Goal: Information Seeking & Learning: Check status

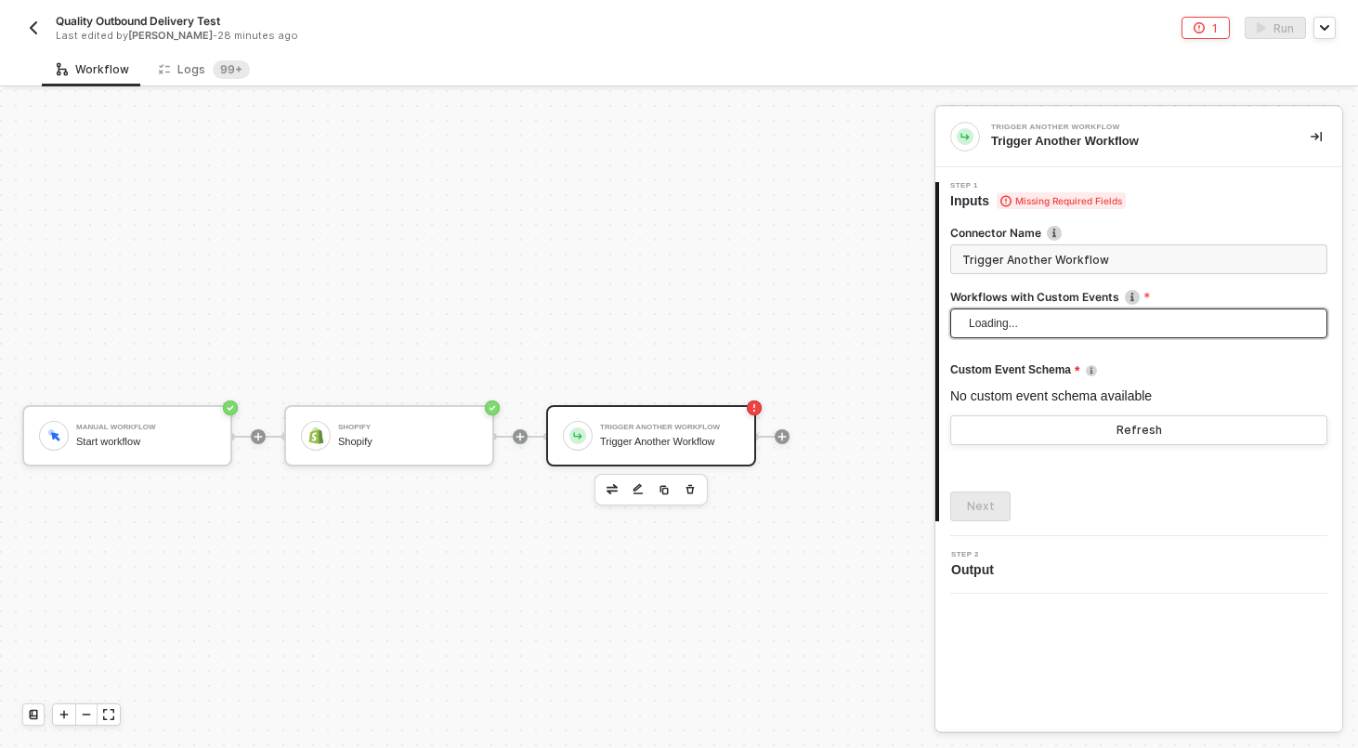
scroll to position [34, 0]
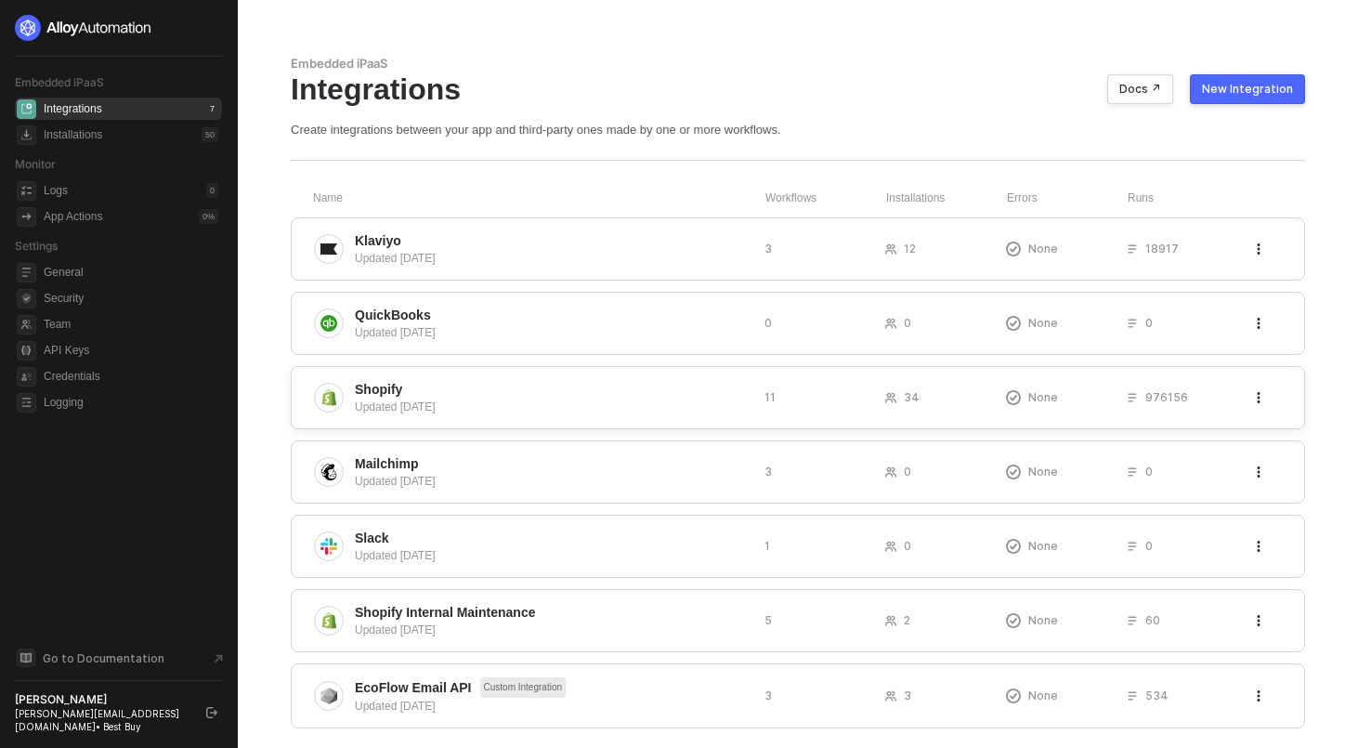
click at [485, 403] on div "Updated [DATE]" at bounding box center [552, 407] width 395 height 17
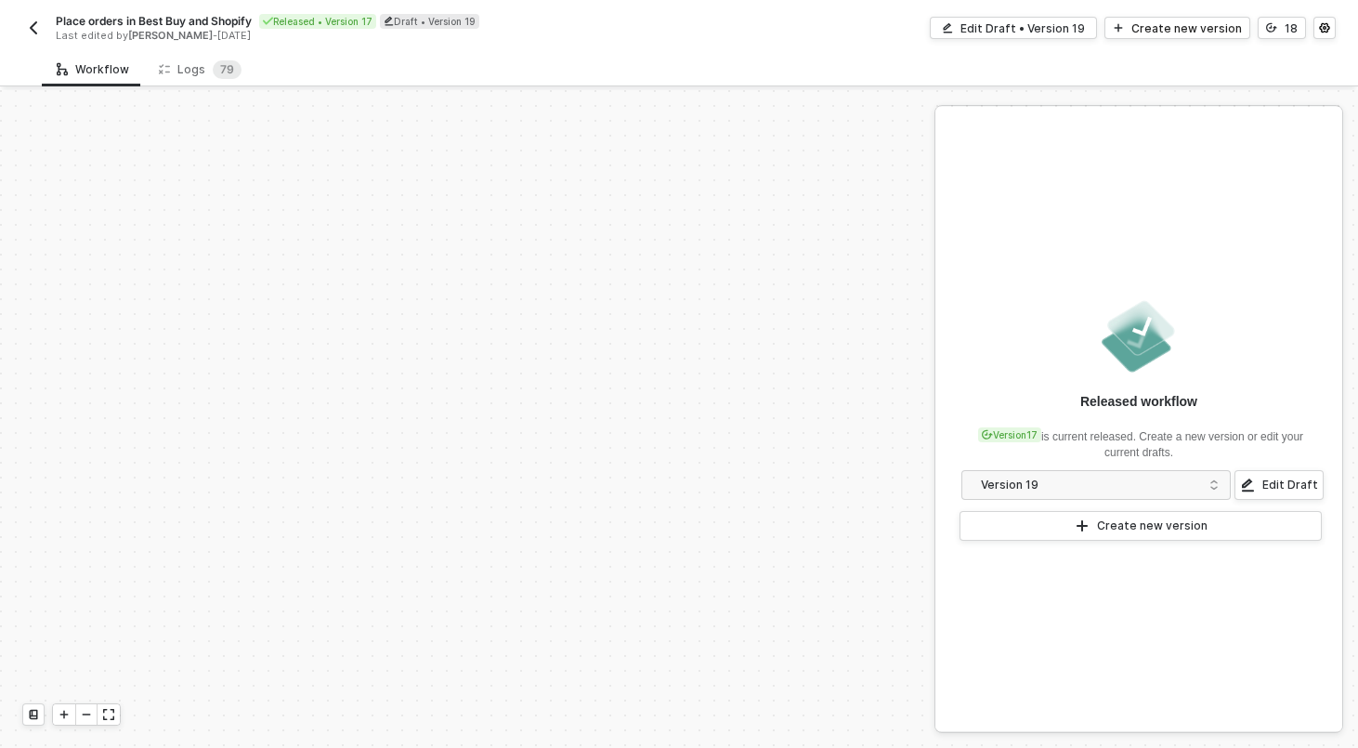
scroll to position [419, 0]
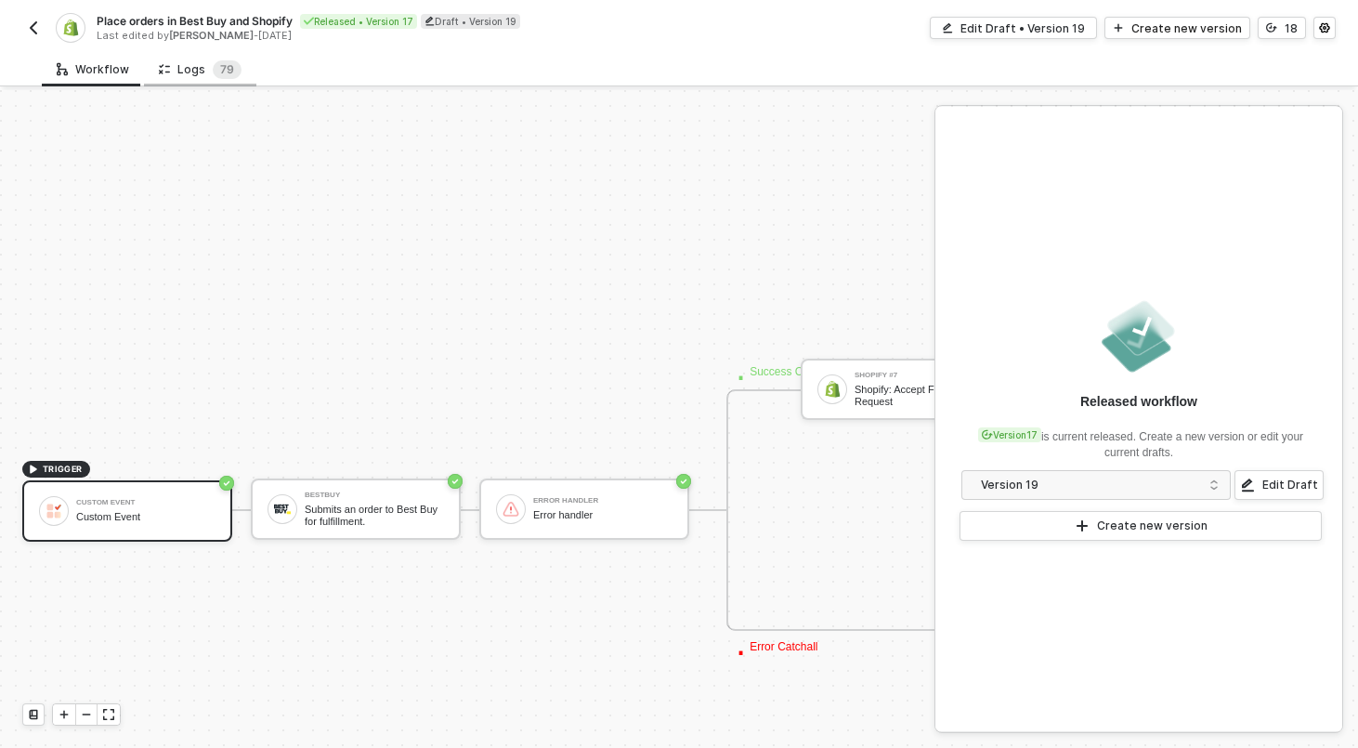
click at [173, 66] on div "Logs 7 9" at bounding box center [200, 69] width 83 height 19
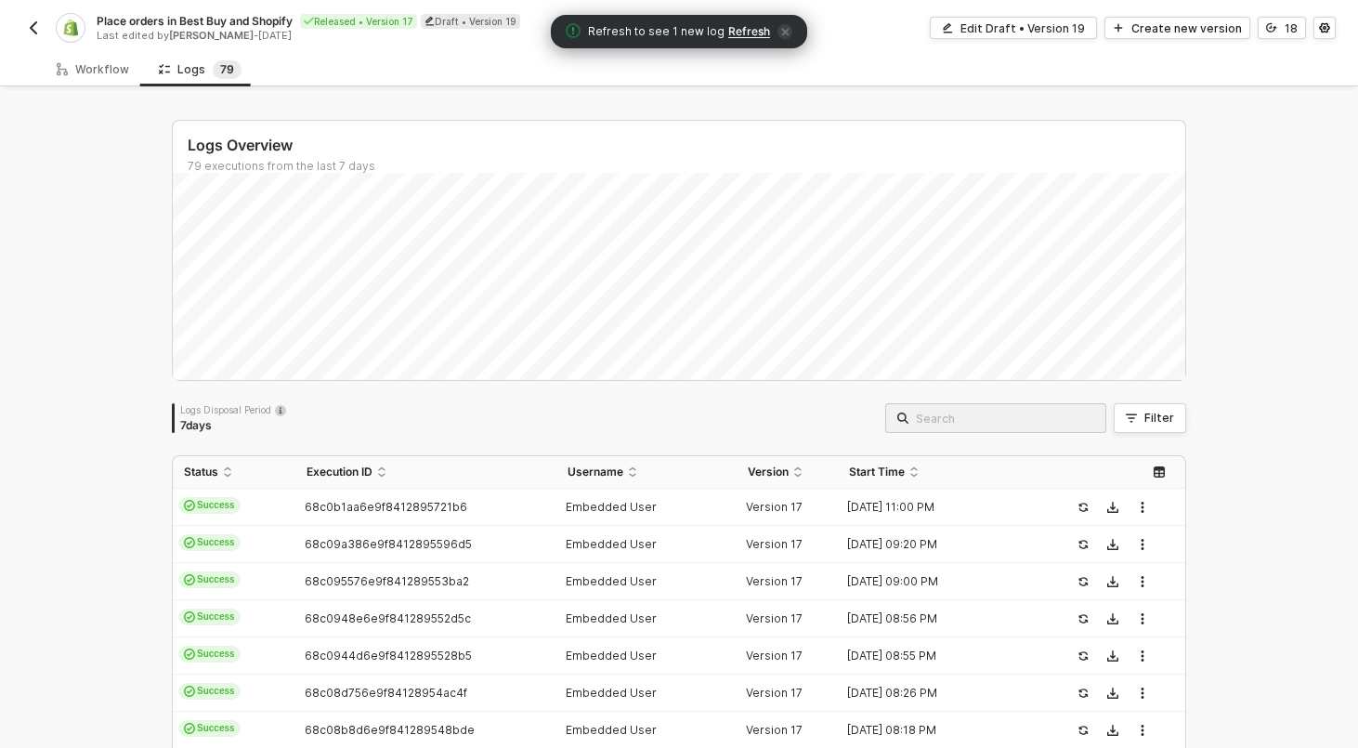
click at [1027, 411] on input "search" at bounding box center [1005, 418] width 178 height 20
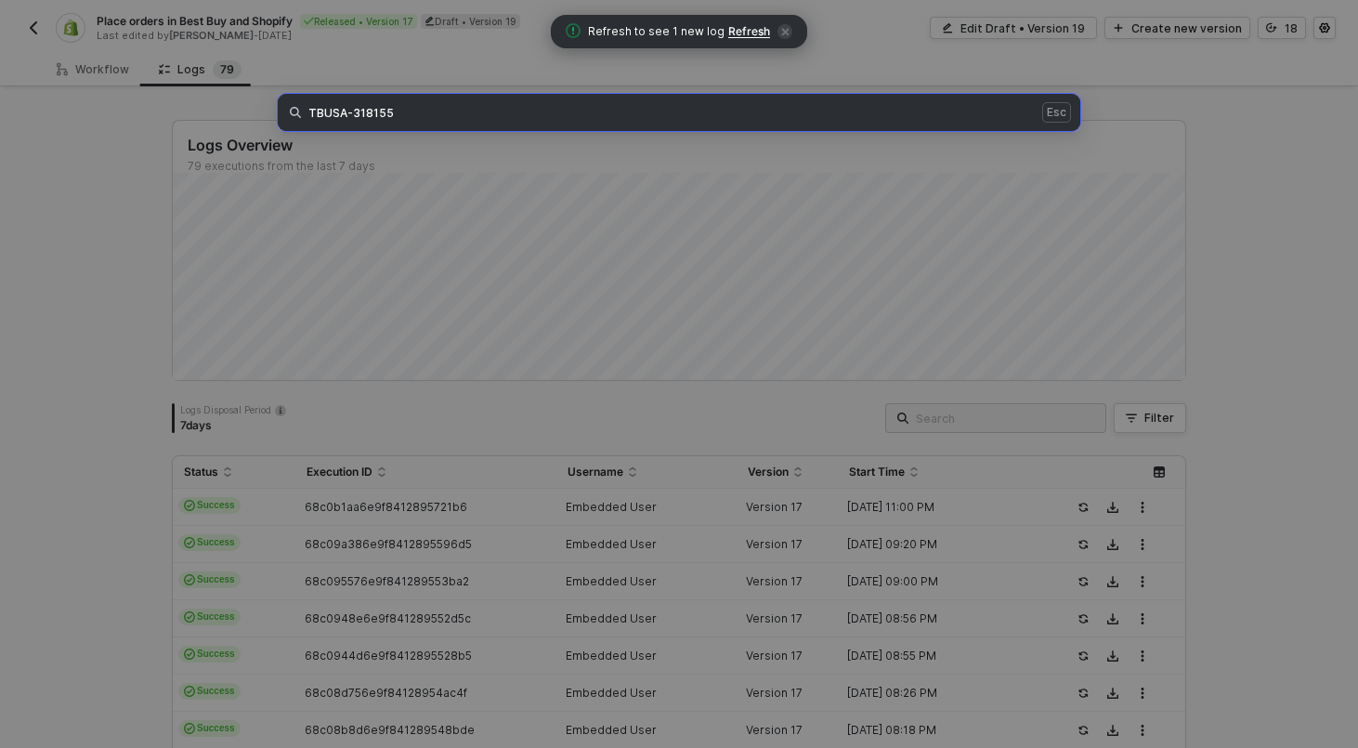
type input "TBUSA-318155"
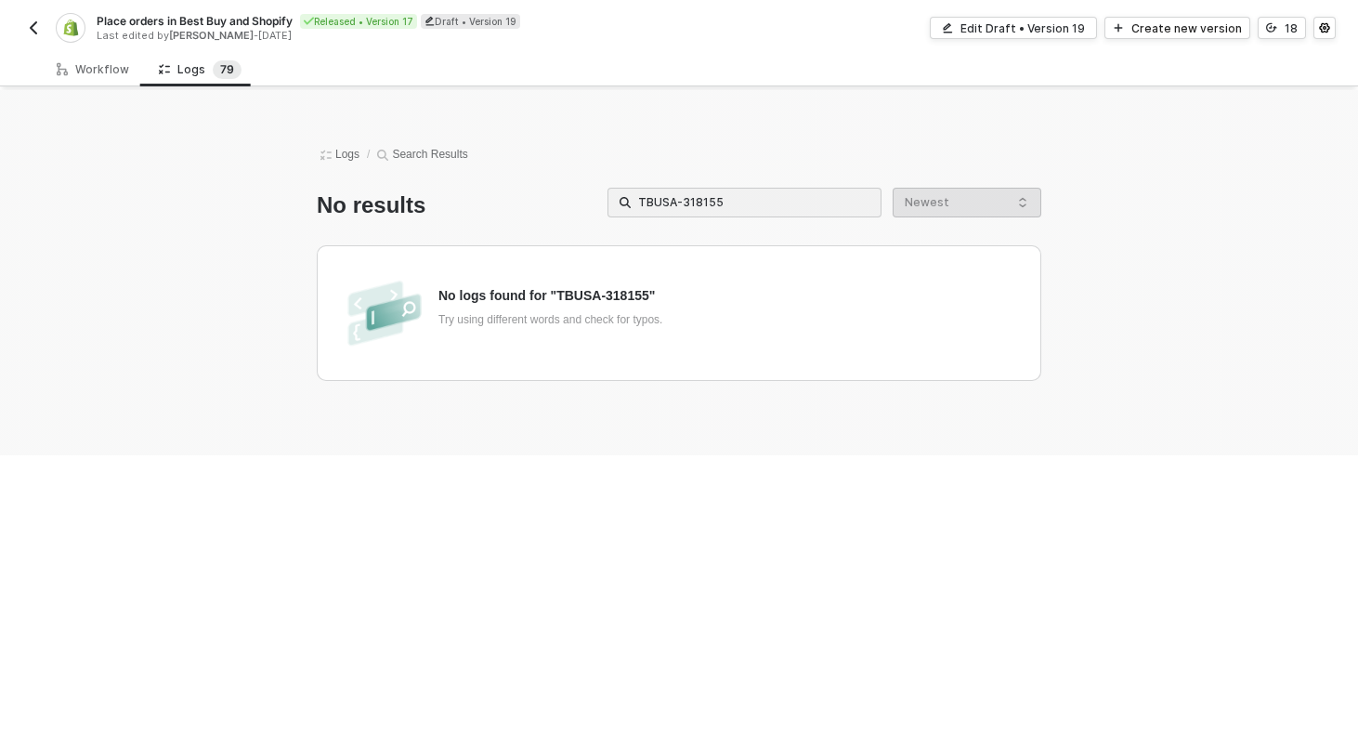
click at [108, 134] on div "Logs / Search Results No results TBUSA-318155 Newest No logs found for "TBUSA-3…" at bounding box center [679, 272] width 1358 height 365
click at [91, 80] on div "Workflow" at bounding box center [93, 69] width 102 height 34
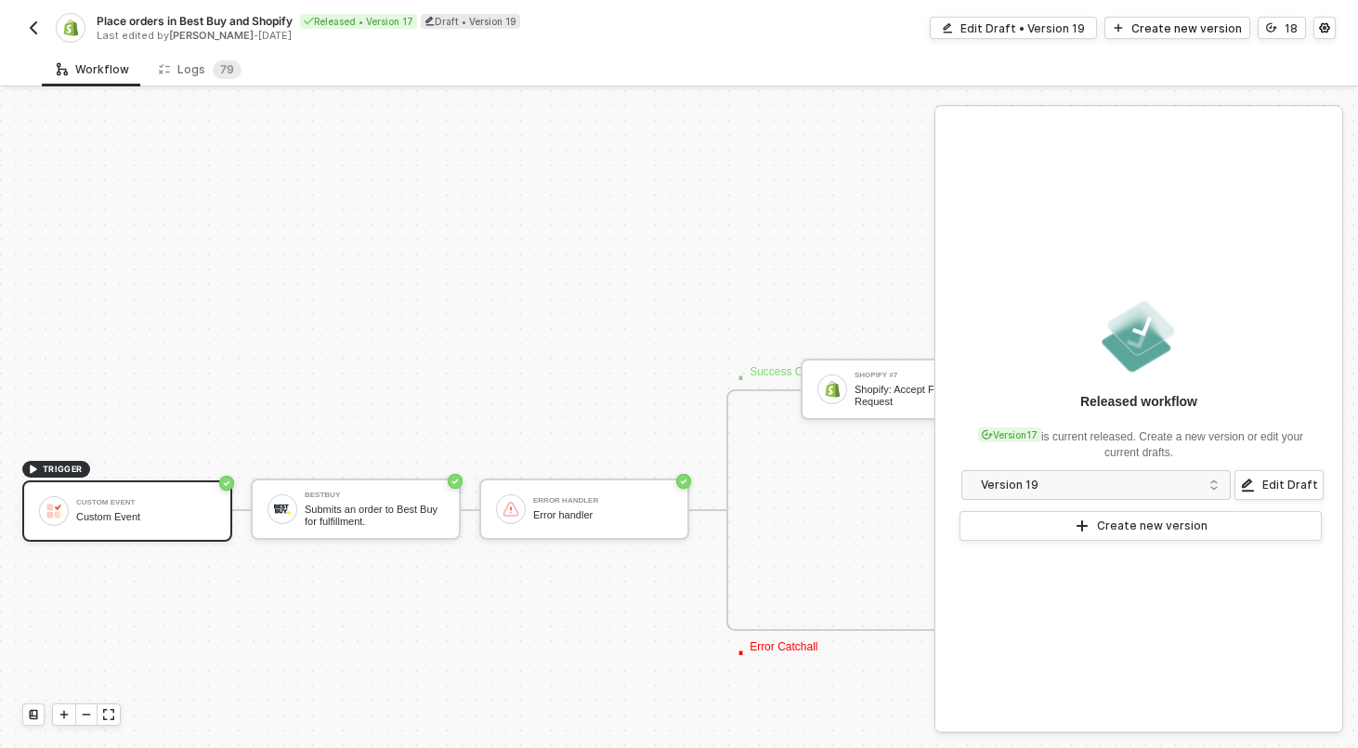
click at [35, 24] on img "button" at bounding box center [33, 27] width 15 height 15
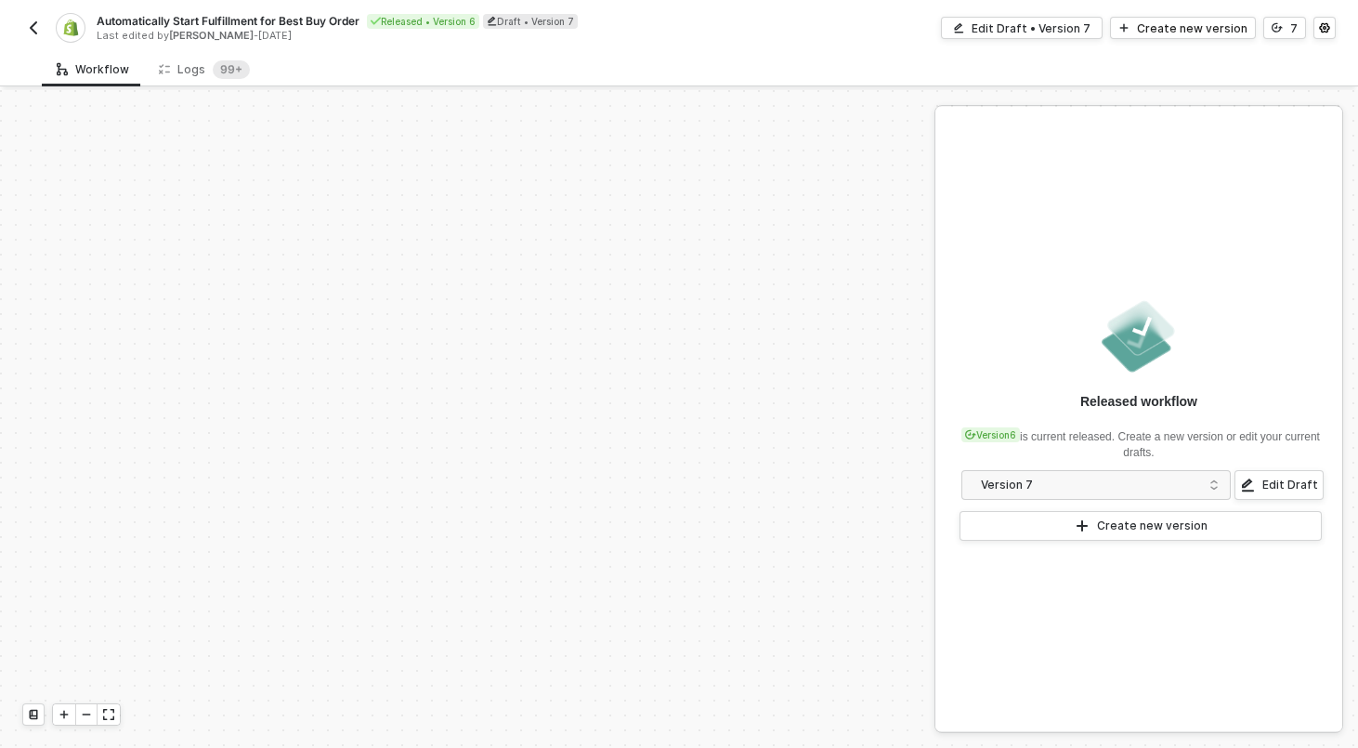
scroll to position [419, 0]
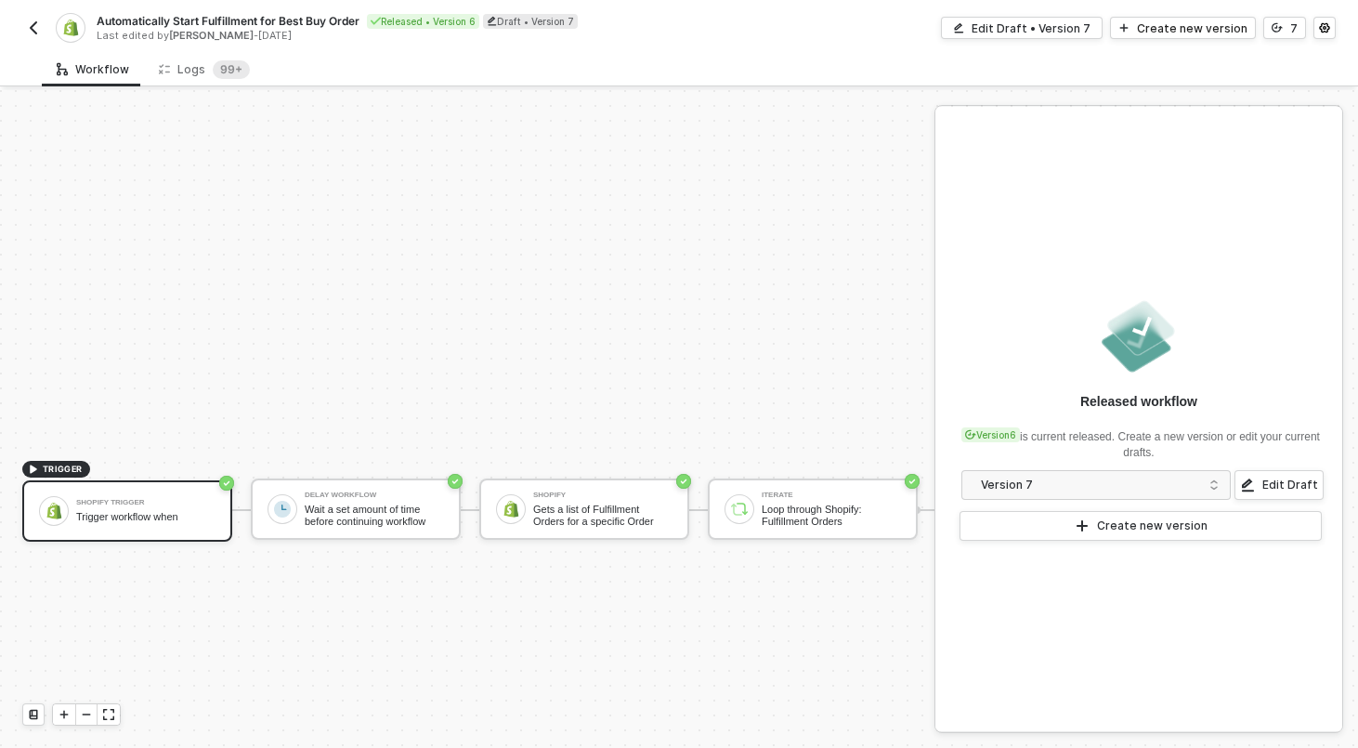
click at [212, 46] on div "Automatically Start Fulfillment for Best Buy Order Released • Version 6 Draft •…" at bounding box center [679, 26] width 1314 height 52
click at [213, 65] on sup "99+" at bounding box center [231, 69] width 37 height 19
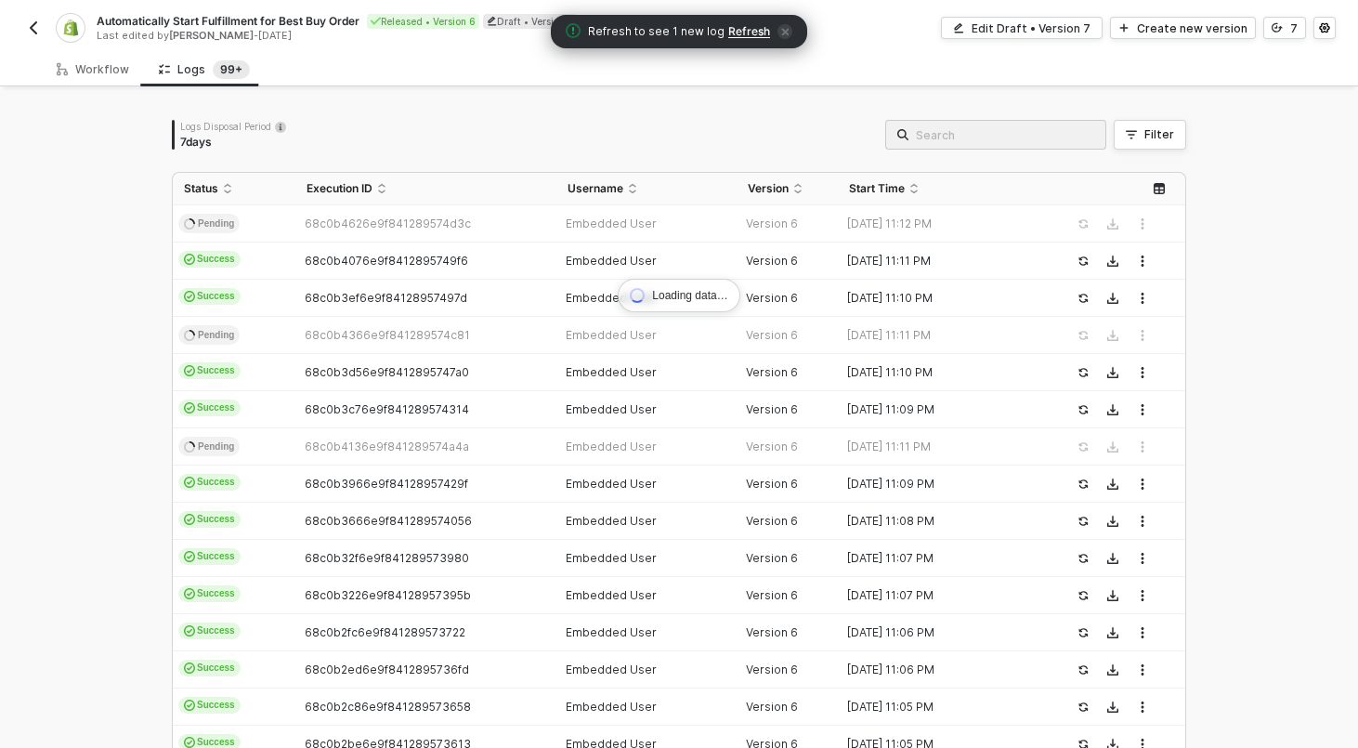
click at [1030, 142] on input "search" at bounding box center [1005, 135] width 178 height 20
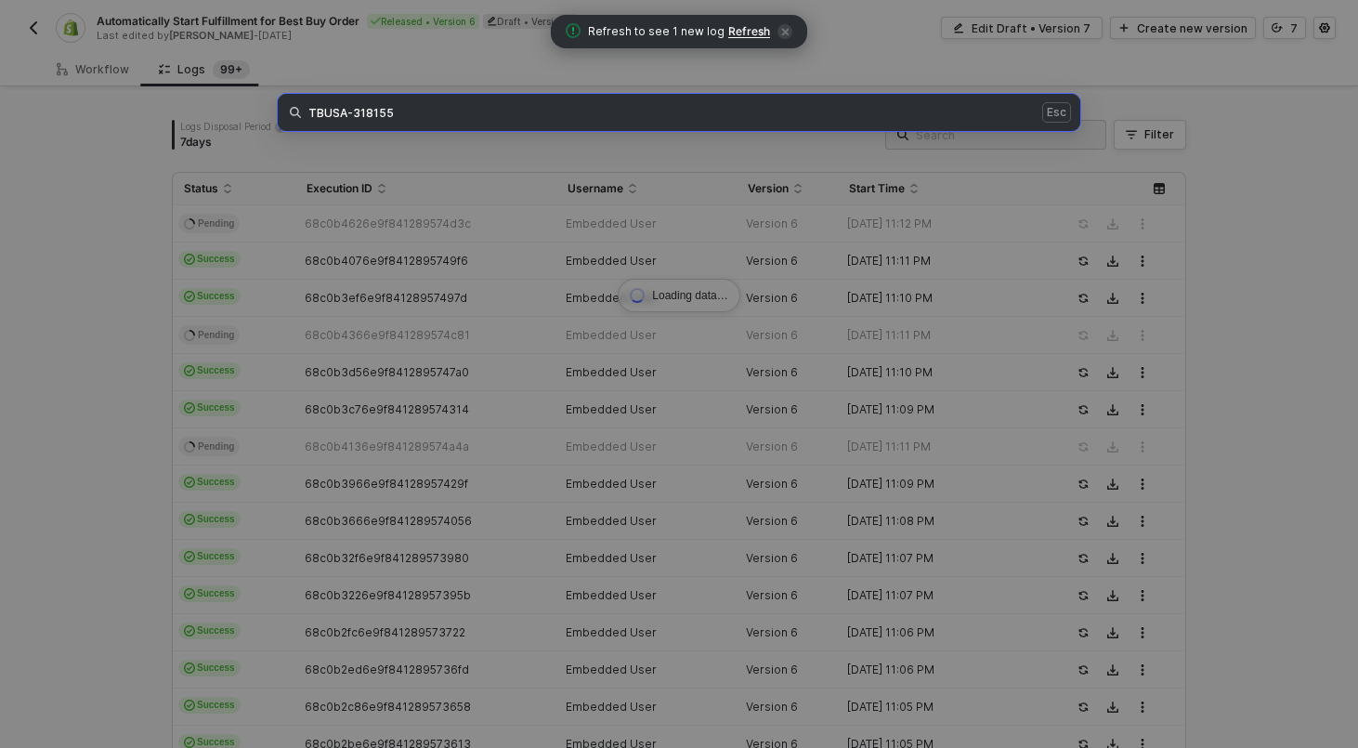
type input "TBUSA-318155"
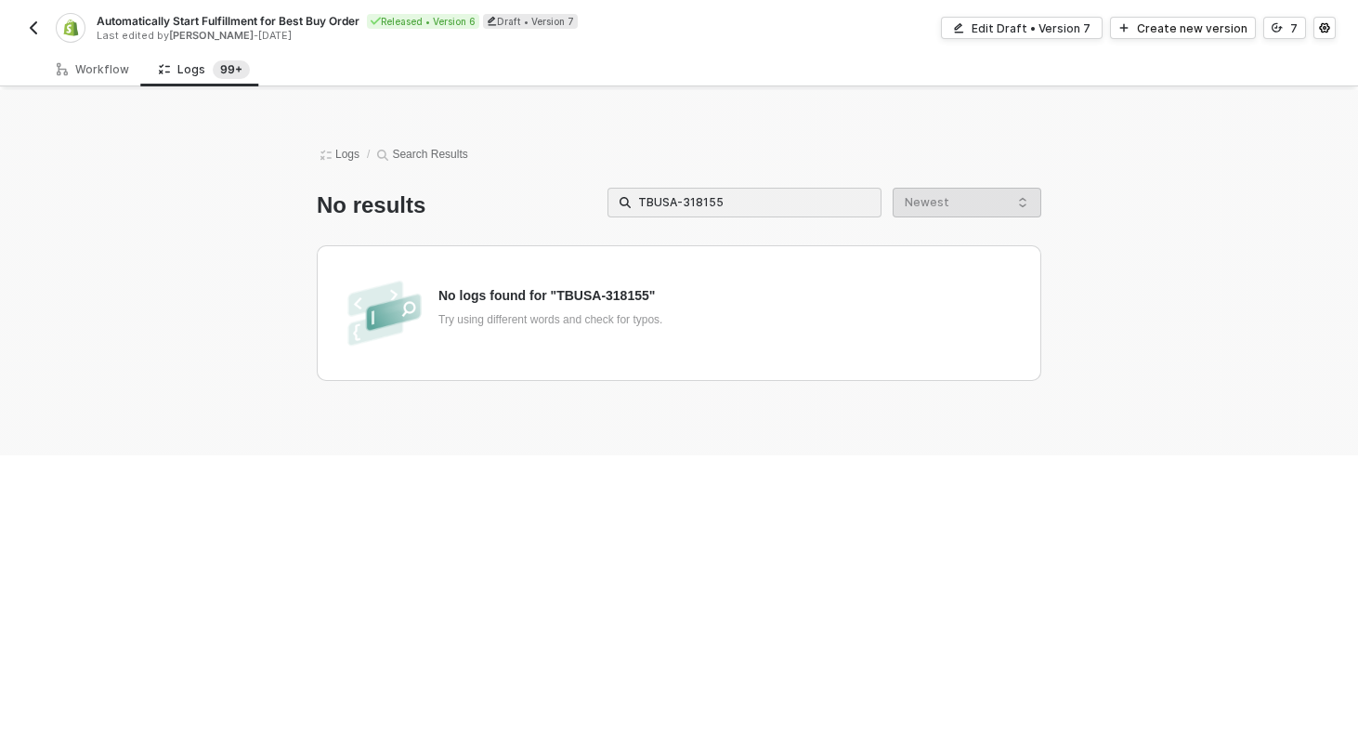
click at [916, 441] on div "Logs / Search Results No results TBUSA-318155 Newest No logs found for "TBUSA-3…" at bounding box center [679, 272] width 1059 height 365
click at [105, 62] on div "Workflow" at bounding box center [93, 69] width 72 height 15
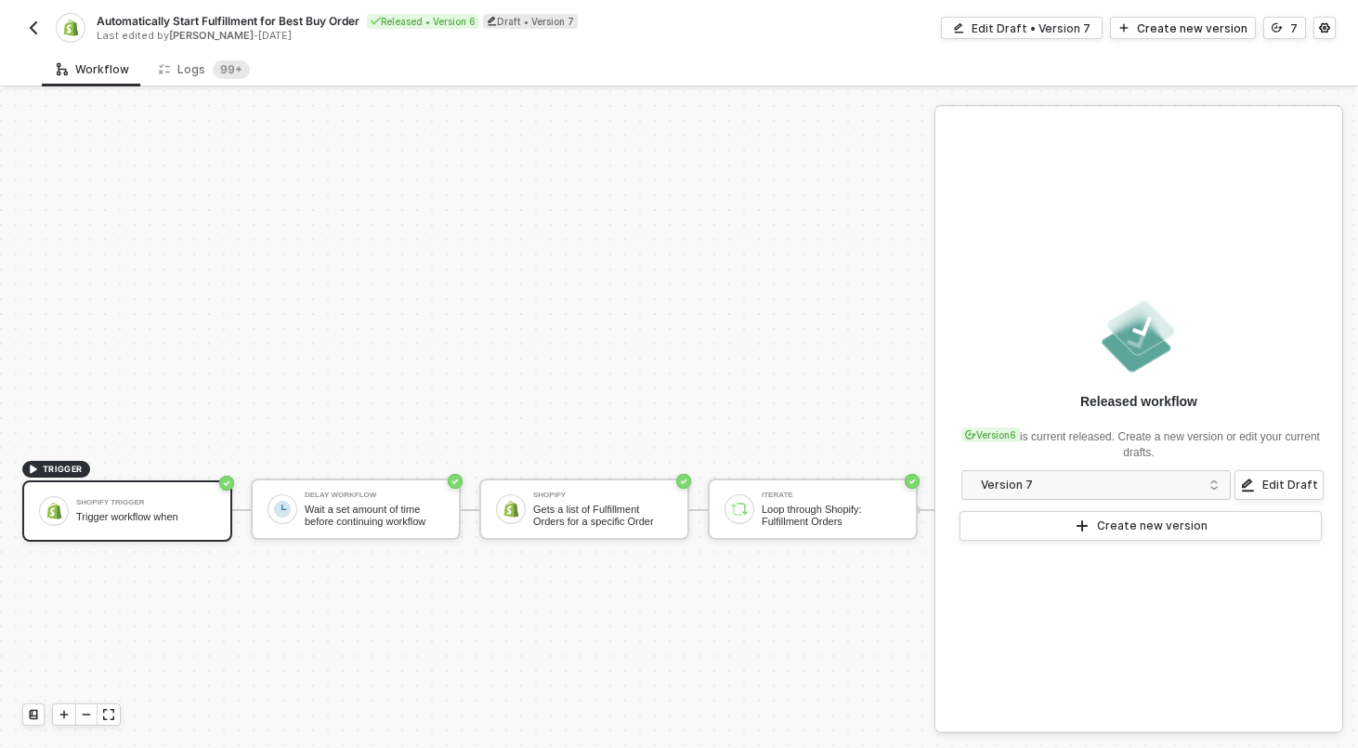
click at [45, 27] on div "Automatically Start Fulfillment for Best Buy Order Released • Version 6 Draft •…" at bounding box center [350, 28] width 657 height 30
click at [26, 33] on img "button" at bounding box center [33, 27] width 15 height 15
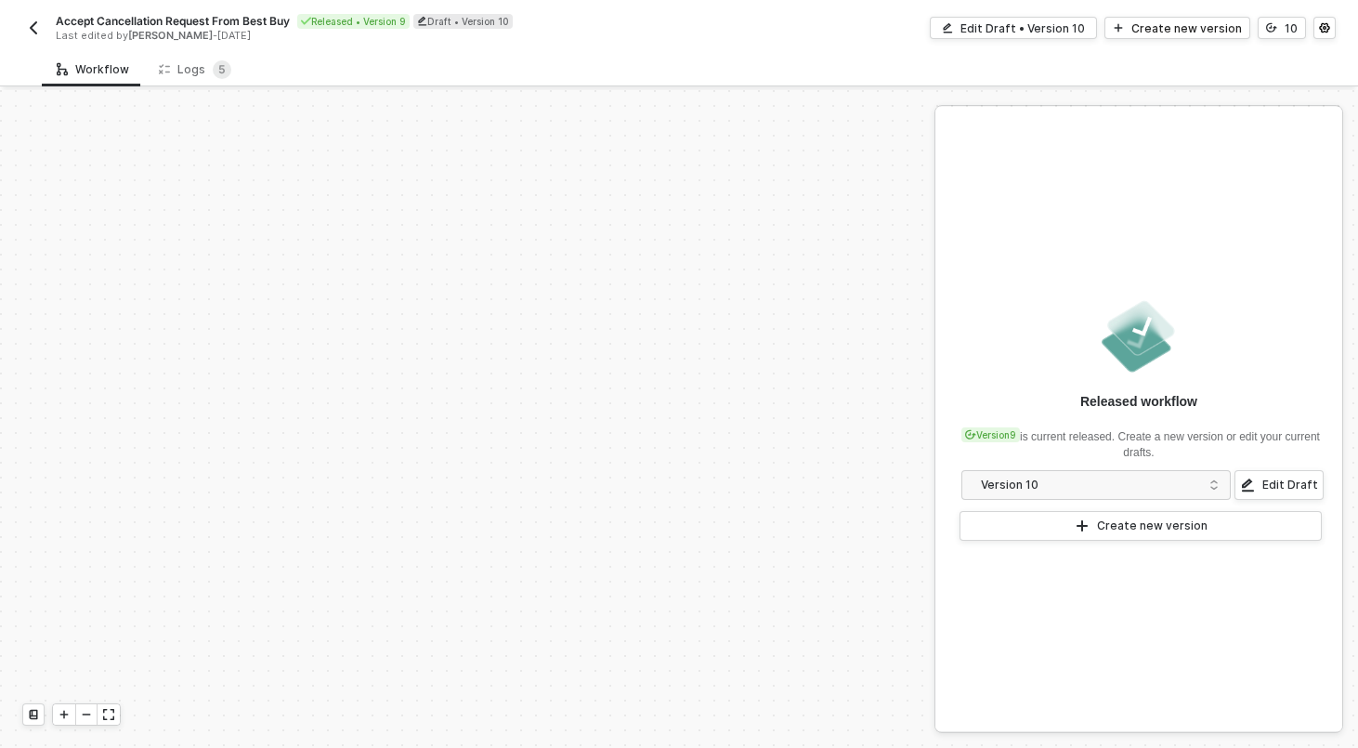
scroll to position [651, 0]
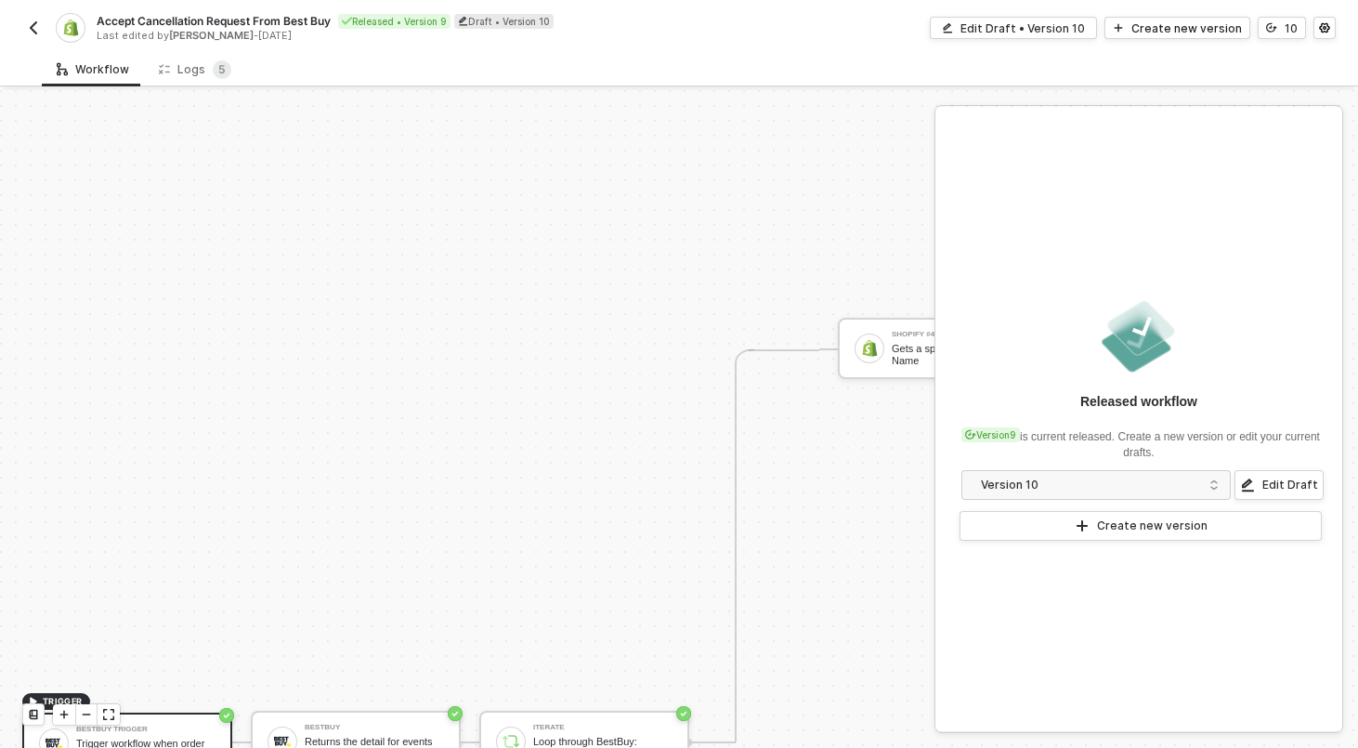
click at [28, 13] on div "Accept Cancellation Request From Best Buy Released • Version 9 Draft • Version …" at bounding box center [350, 28] width 657 height 30
click at [30, 23] on img "button" at bounding box center [33, 27] width 15 height 15
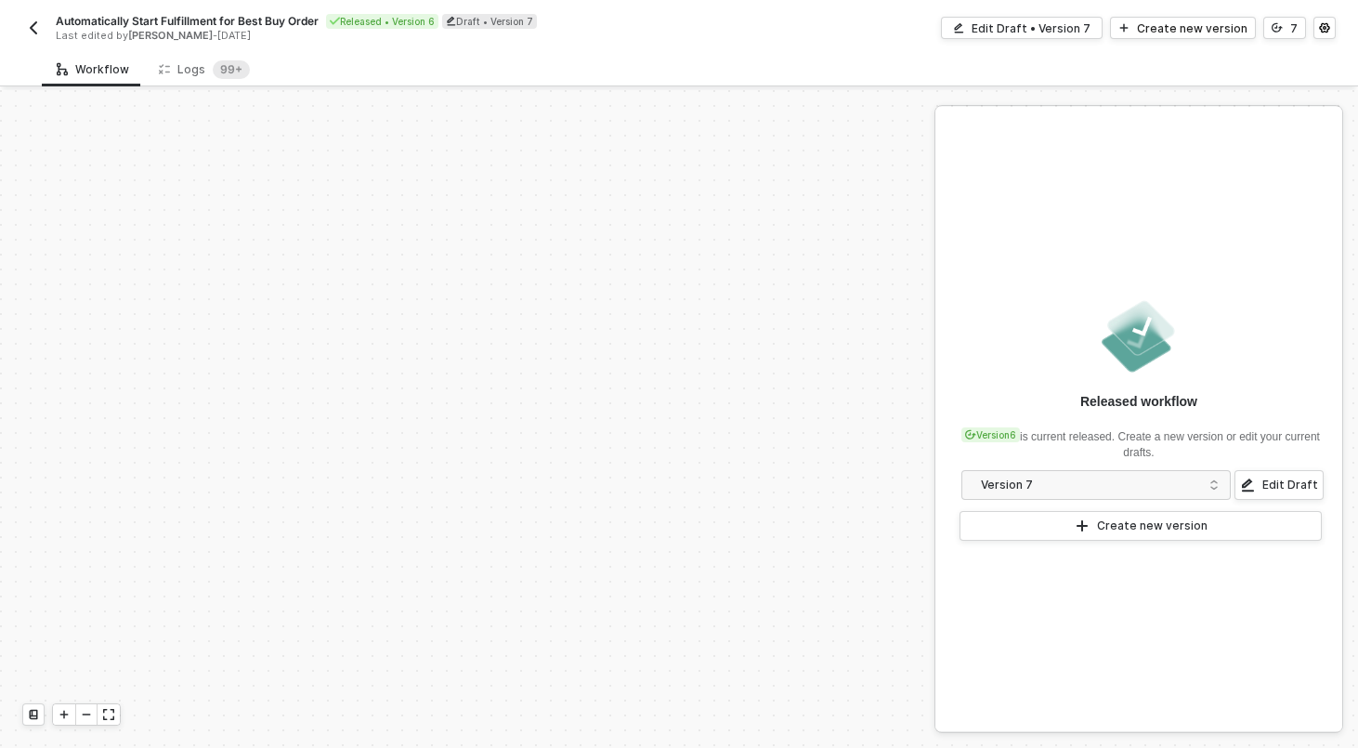
scroll to position [419, 0]
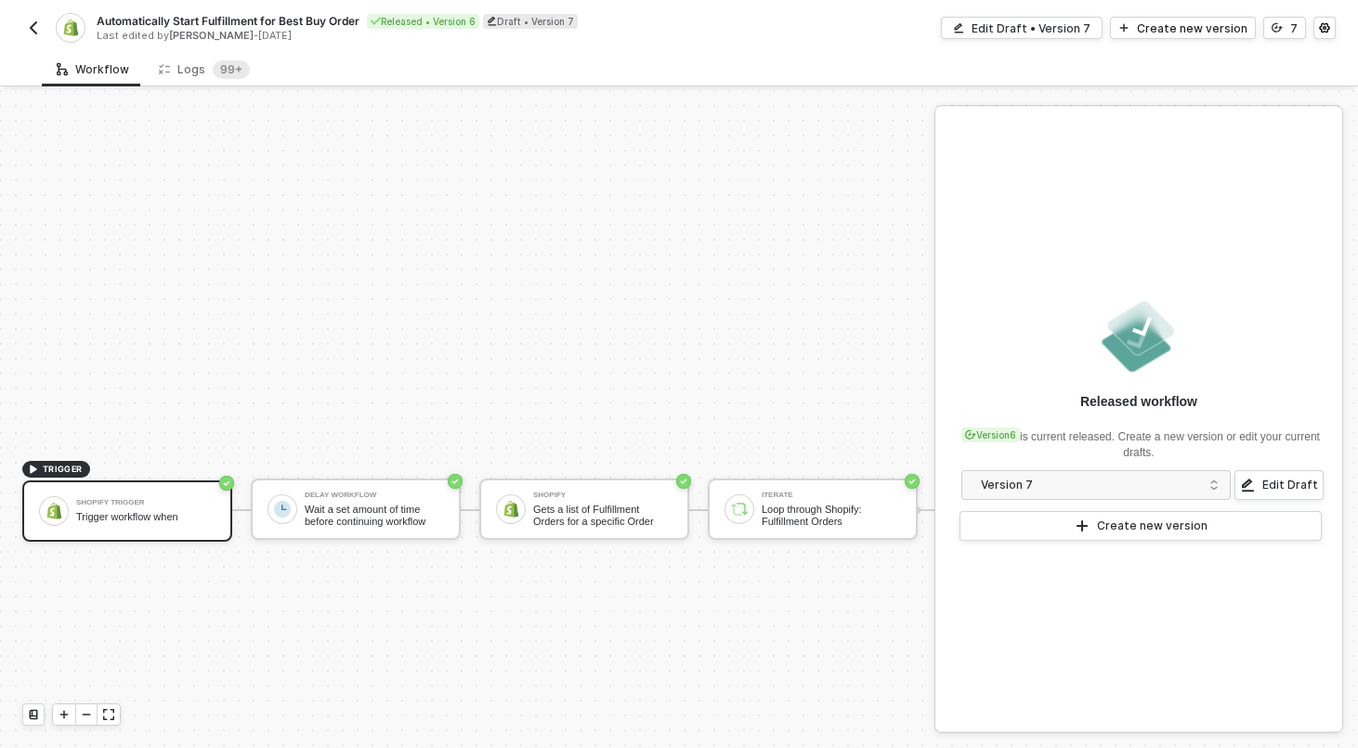
click at [220, 41] on span "[PERSON_NAME]" at bounding box center [211, 35] width 85 height 13
click at [220, 76] on sup "99+" at bounding box center [231, 69] width 37 height 19
